Goal: Find specific page/section: Find specific page/section

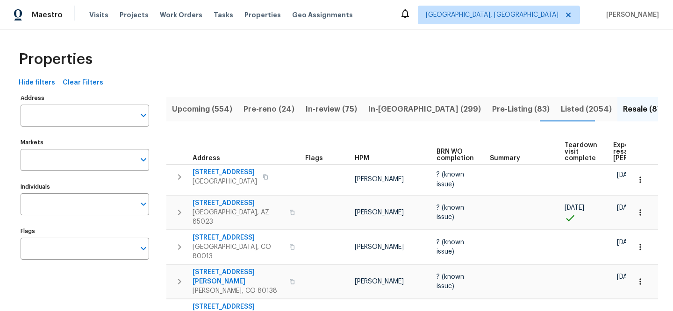
click at [113, 111] on input "Address" at bounding box center [78, 116] width 114 height 22
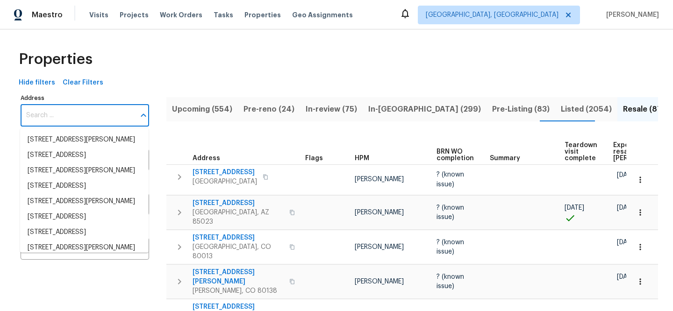
paste input "3118 Burgundy Rd, Alexandria, VA 22303"
type input "3118 Burgundy Rd, Alexandria, VA 22303"
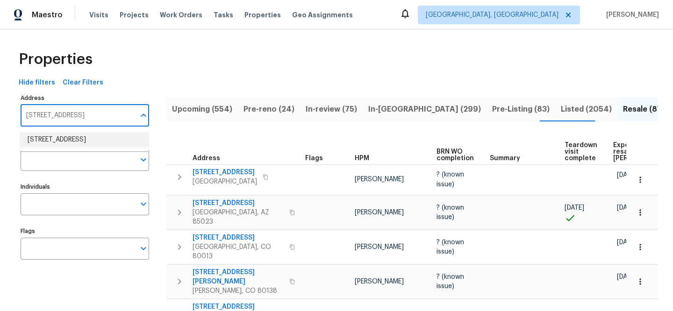
click at [95, 137] on li "3118 Burgundy Rd Alexandria VA 22303" at bounding box center [84, 139] width 128 height 15
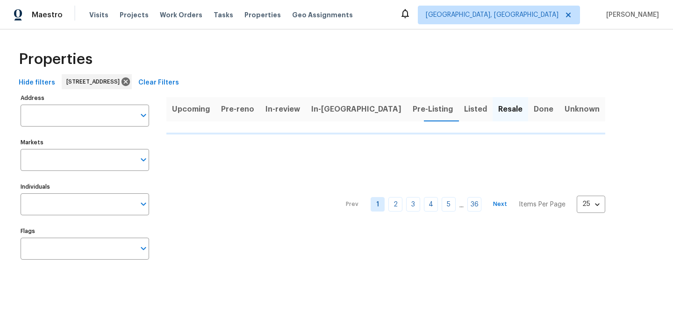
type input "3118 Burgundy Rd Alexandria VA 22303"
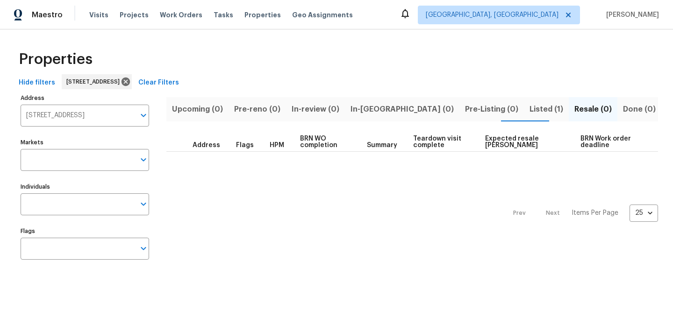
click at [529, 112] on span "Listed (1)" at bounding box center [546, 109] width 34 height 13
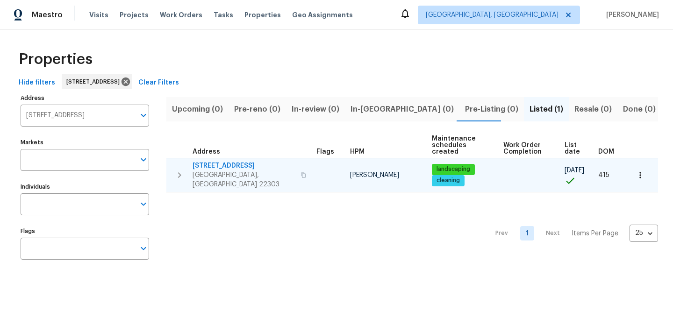
click at [239, 161] on span "[STREET_ADDRESS]" at bounding box center [243, 165] width 102 height 9
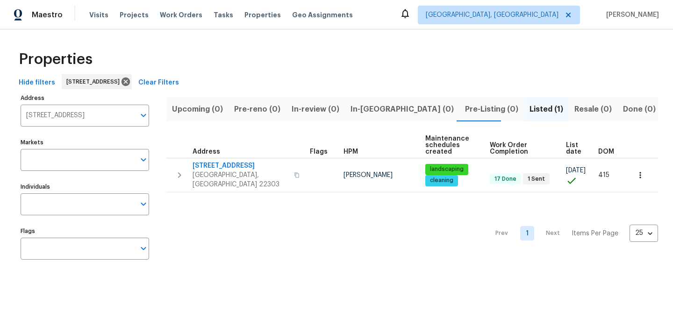
click at [179, 78] on span "Clear Filters" at bounding box center [158, 83] width 41 height 12
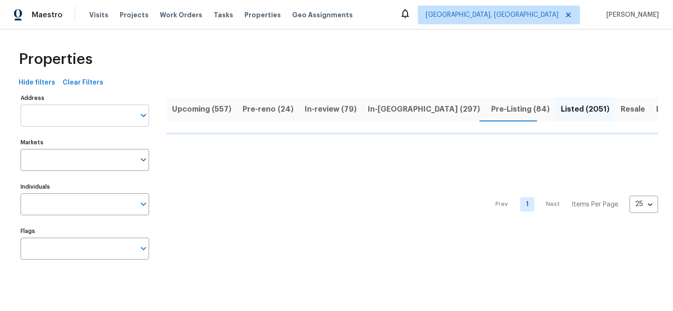
click at [102, 115] on input "Address" at bounding box center [78, 116] width 114 height 22
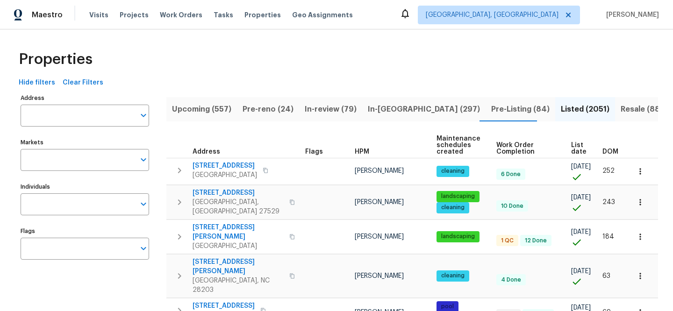
click at [102, 115] on input "Address" at bounding box center [78, 116] width 114 height 22
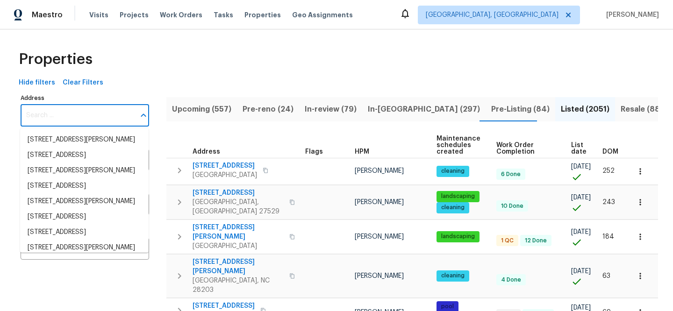
paste input "5752 Oprey St"
type input "5752 Oprey St"
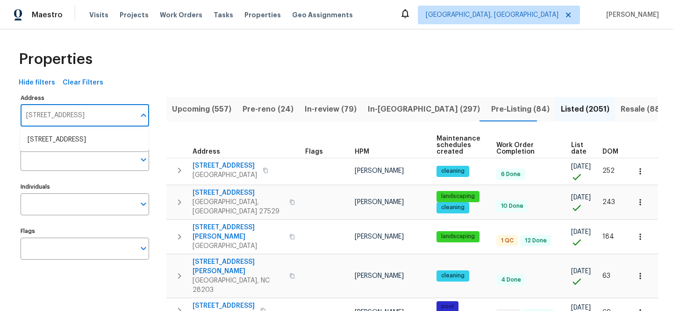
click at [103, 132] on li "5752 Oprey St Jacksonville FL 32208" at bounding box center [84, 139] width 128 height 15
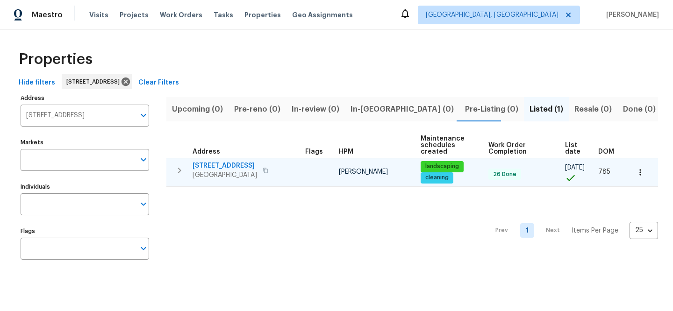
click at [218, 165] on span "5752 Oprey St" at bounding box center [224, 165] width 64 height 9
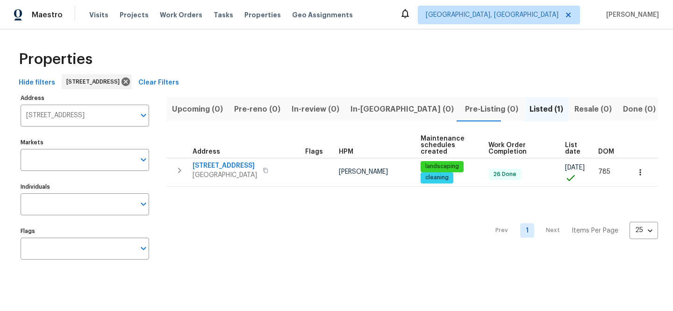
click at [183, 81] on button "Clear Filters" at bounding box center [159, 82] width 48 height 17
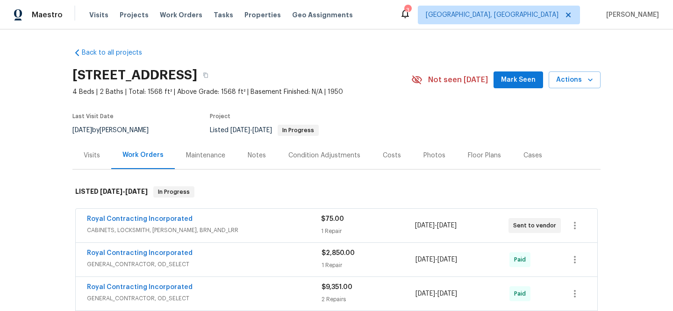
click at [245, 232] on span "CABINETS, LOCKSMITH, [PERSON_NAME], BRN_AND_LRR" at bounding box center [204, 230] width 234 height 9
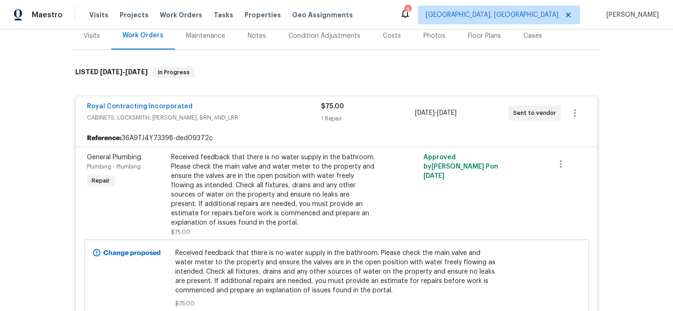
scroll to position [71, 0]
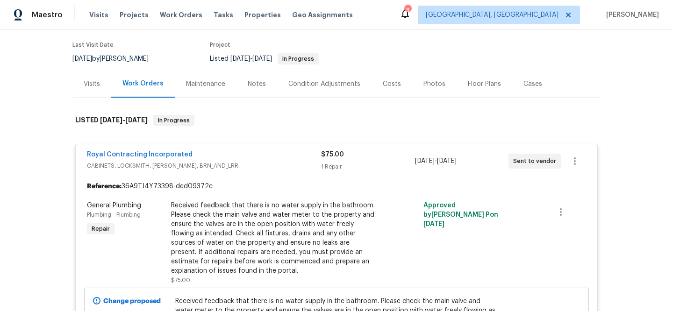
click at [94, 84] on div "Visits" at bounding box center [92, 83] width 16 height 9
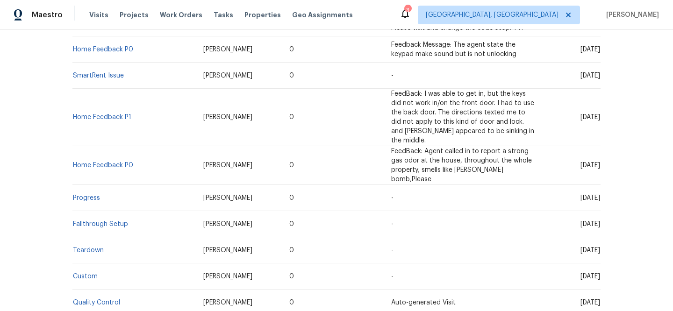
scroll to position [383, 0]
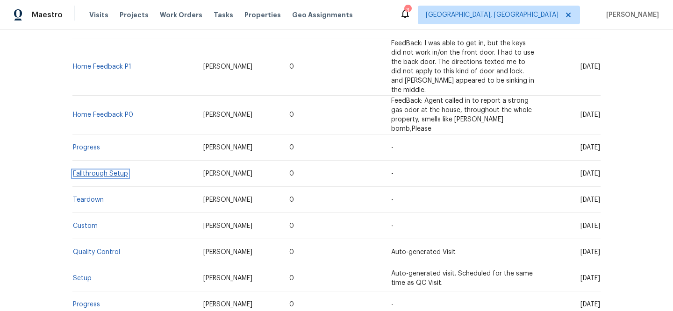
click at [103, 170] on link "Fallthrough Setup" at bounding box center [100, 173] width 55 height 7
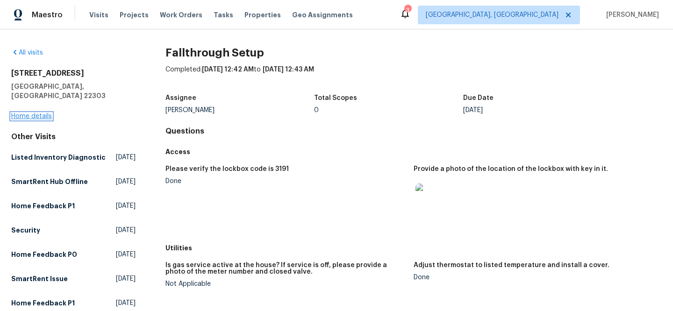
click at [33, 113] on link "Home details" at bounding box center [31, 116] width 41 height 7
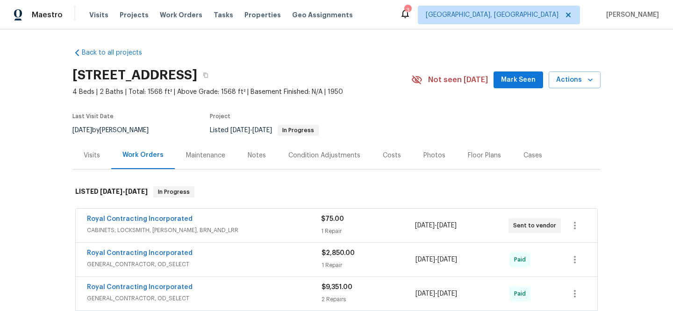
click at [84, 156] on div "Visits" at bounding box center [92, 155] width 16 height 9
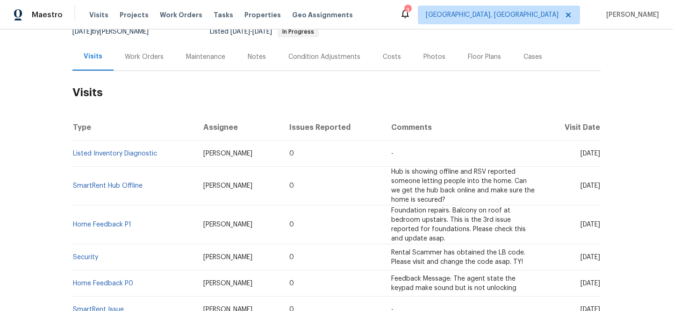
scroll to position [132, 0]
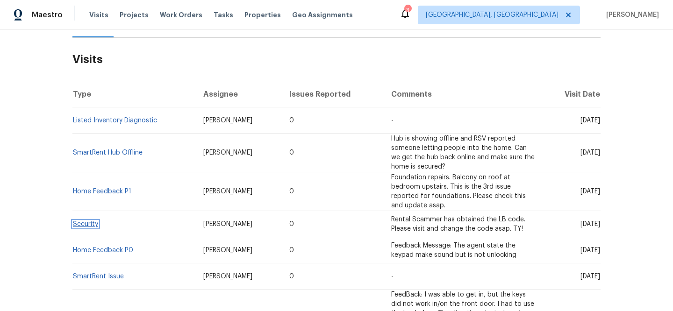
click at [87, 222] on link "Security" at bounding box center [85, 224] width 25 height 7
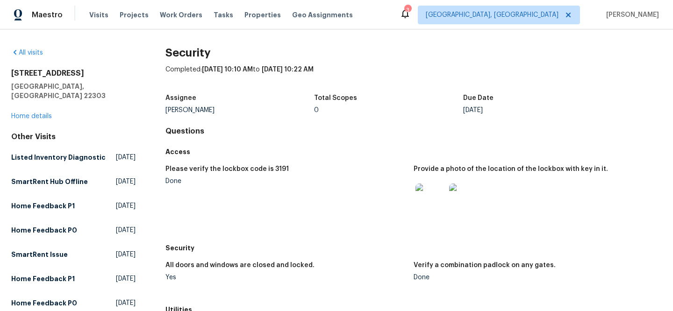
click at [430, 205] on img at bounding box center [430, 199] width 30 height 30
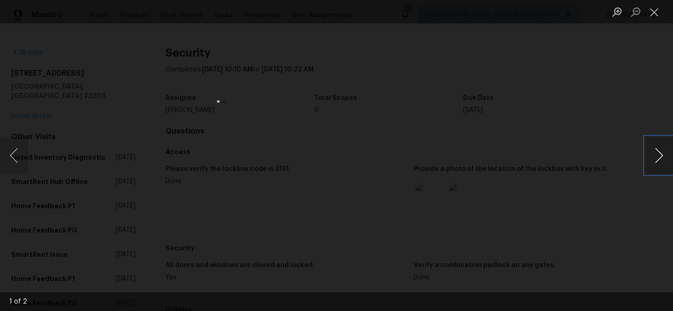
click at [648, 156] on button "Next image" at bounding box center [659, 155] width 28 height 37
click at [538, 115] on div "Lightbox" at bounding box center [336, 155] width 673 height 311
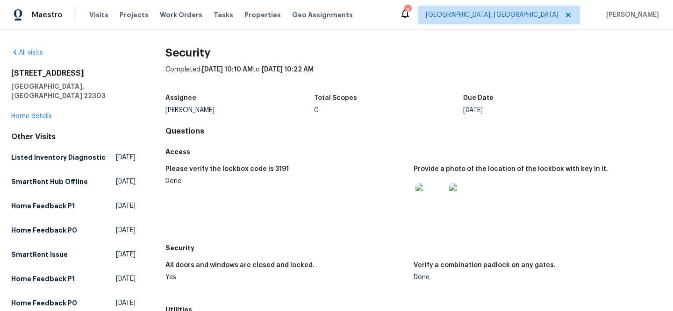
click at [466, 200] on img at bounding box center [464, 199] width 30 height 30
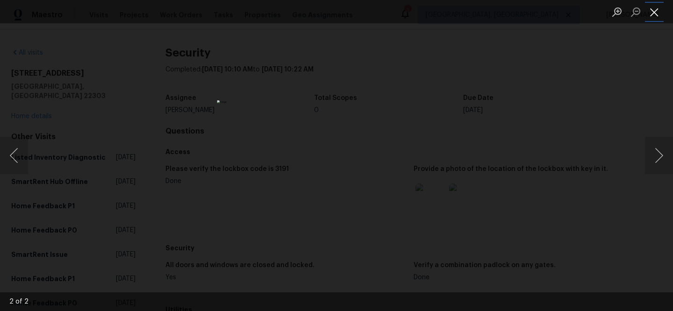
click at [656, 15] on button "Close lightbox" at bounding box center [654, 12] width 19 height 16
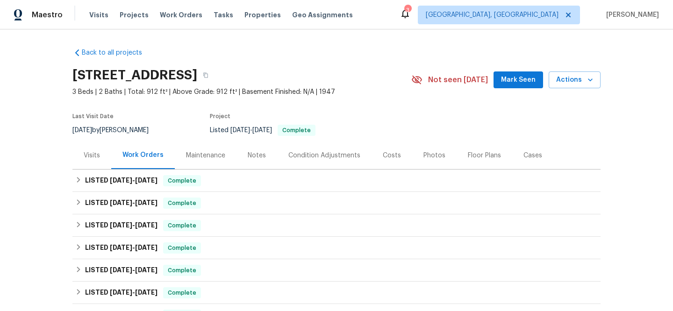
click at [97, 156] on div "Visits" at bounding box center [91, 156] width 39 height 28
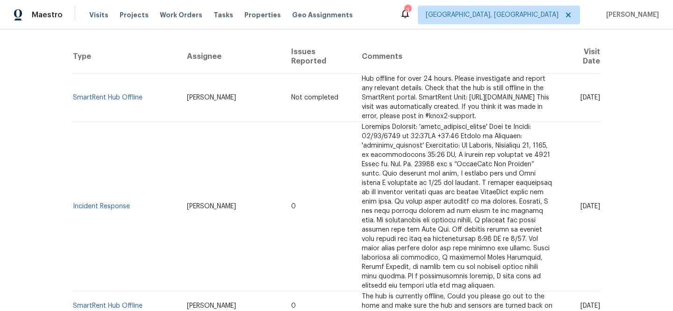
scroll to position [217, 0]
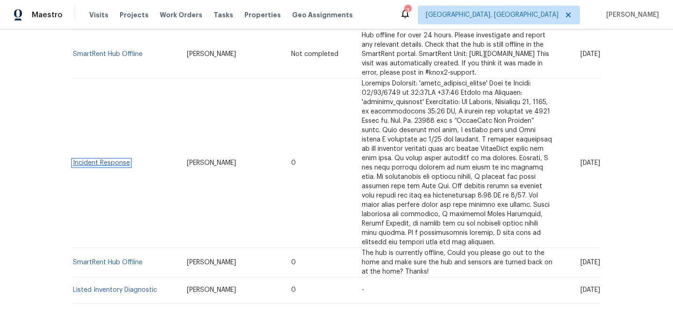
click at [102, 166] on link "Incident Response" at bounding box center [101, 163] width 57 height 7
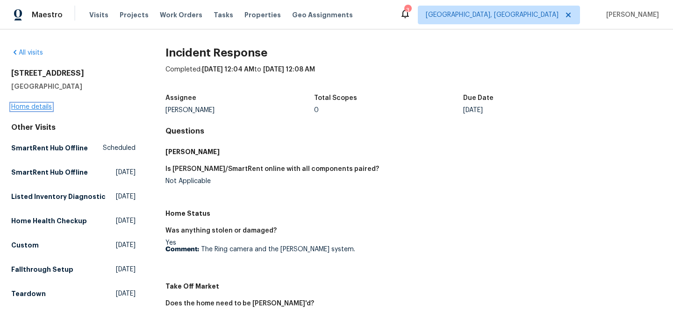
click at [43, 106] on link "Home details" at bounding box center [31, 107] width 41 height 7
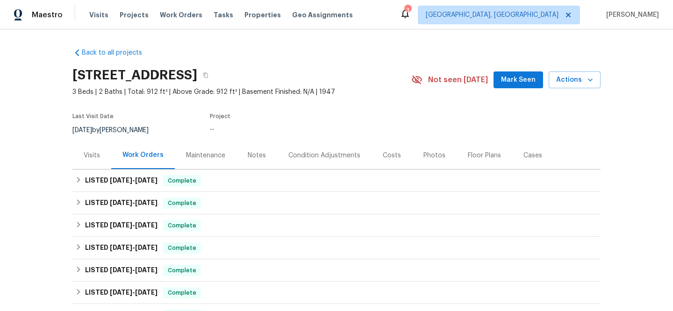
click at [89, 155] on div "Visits" at bounding box center [92, 155] width 16 height 9
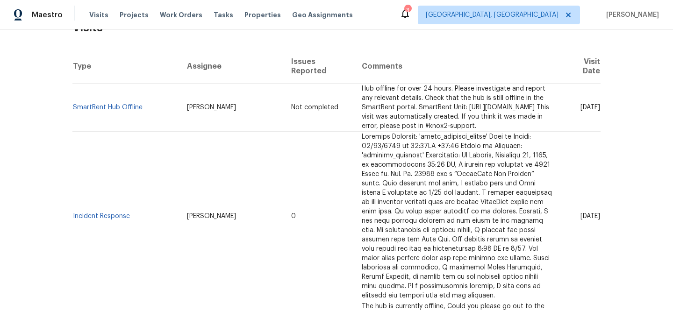
scroll to position [261, 0]
